Goal: Obtain resource: Download file/media

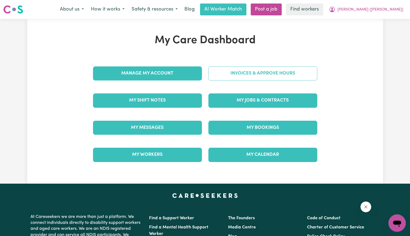
click at [239, 74] on link "Invoices & Approve Hours" at bounding box center [262, 73] width 109 height 14
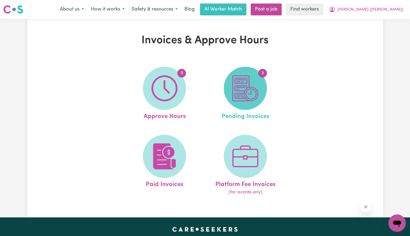
click at [261, 81] on span "3" at bounding box center [245, 88] width 43 height 43
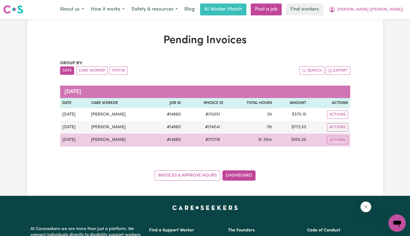
click at [213, 140] on span "# 173718" at bounding box center [212, 139] width 21 height 6
copy span "173718"
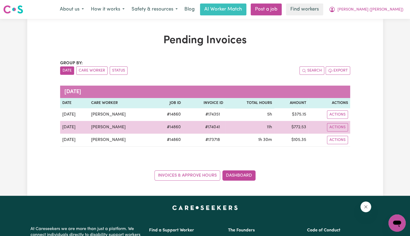
click at [206, 124] on span "# 174041" at bounding box center [212, 127] width 21 height 6
click at [208, 127] on span "# 174041" at bounding box center [212, 127] width 21 height 6
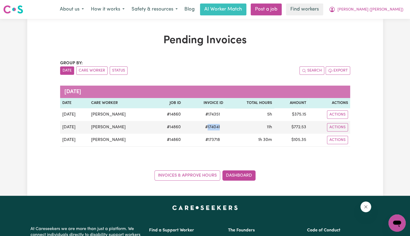
copy span "174041"
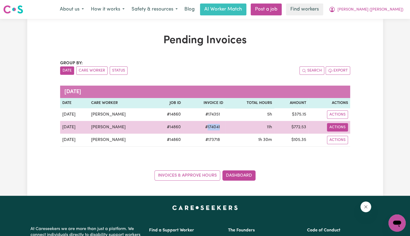
click at [337, 129] on button "Actions" at bounding box center [337, 127] width 21 height 8
click at [337, 137] on link "Download Invoice" at bounding box center [352, 139] width 49 height 11
